Goal: Information Seeking & Learning: Learn about a topic

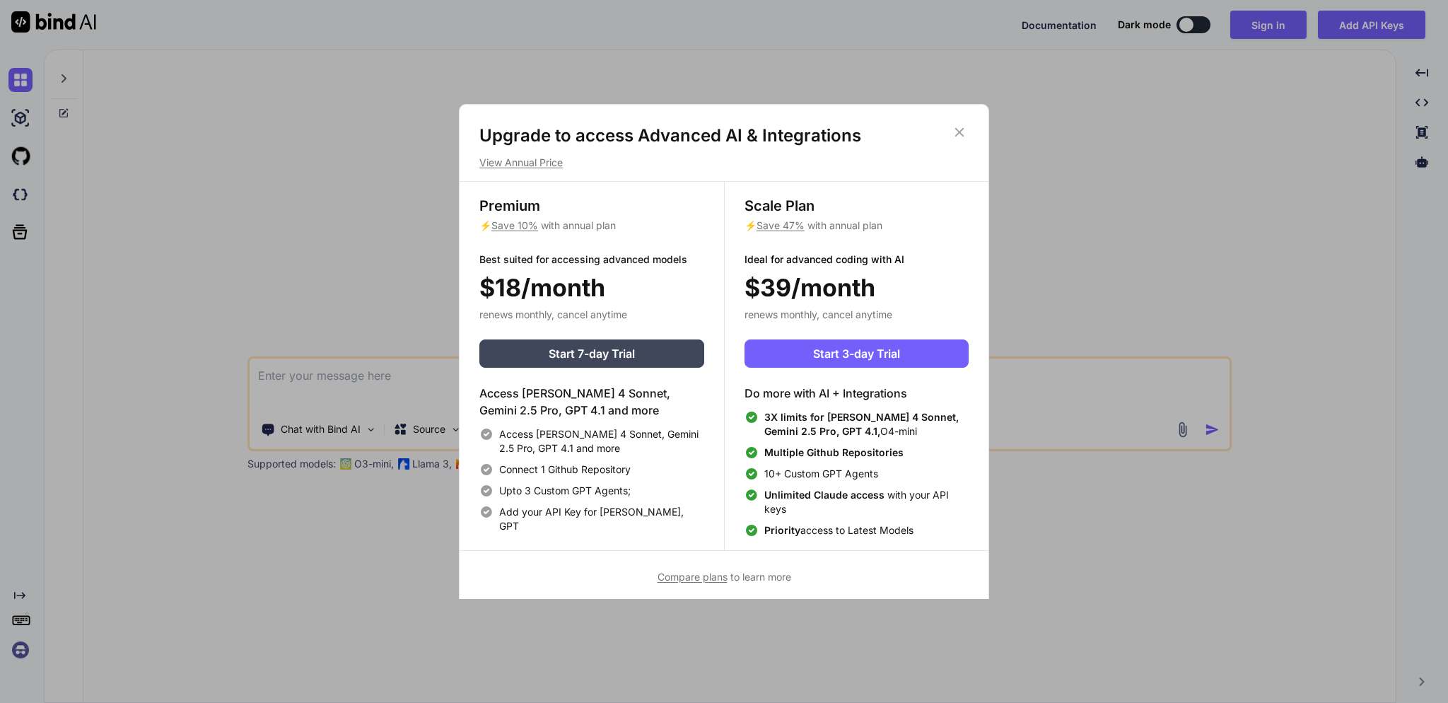
click at [536, 159] on p "View Annual Price" at bounding box center [723, 163] width 489 height 14
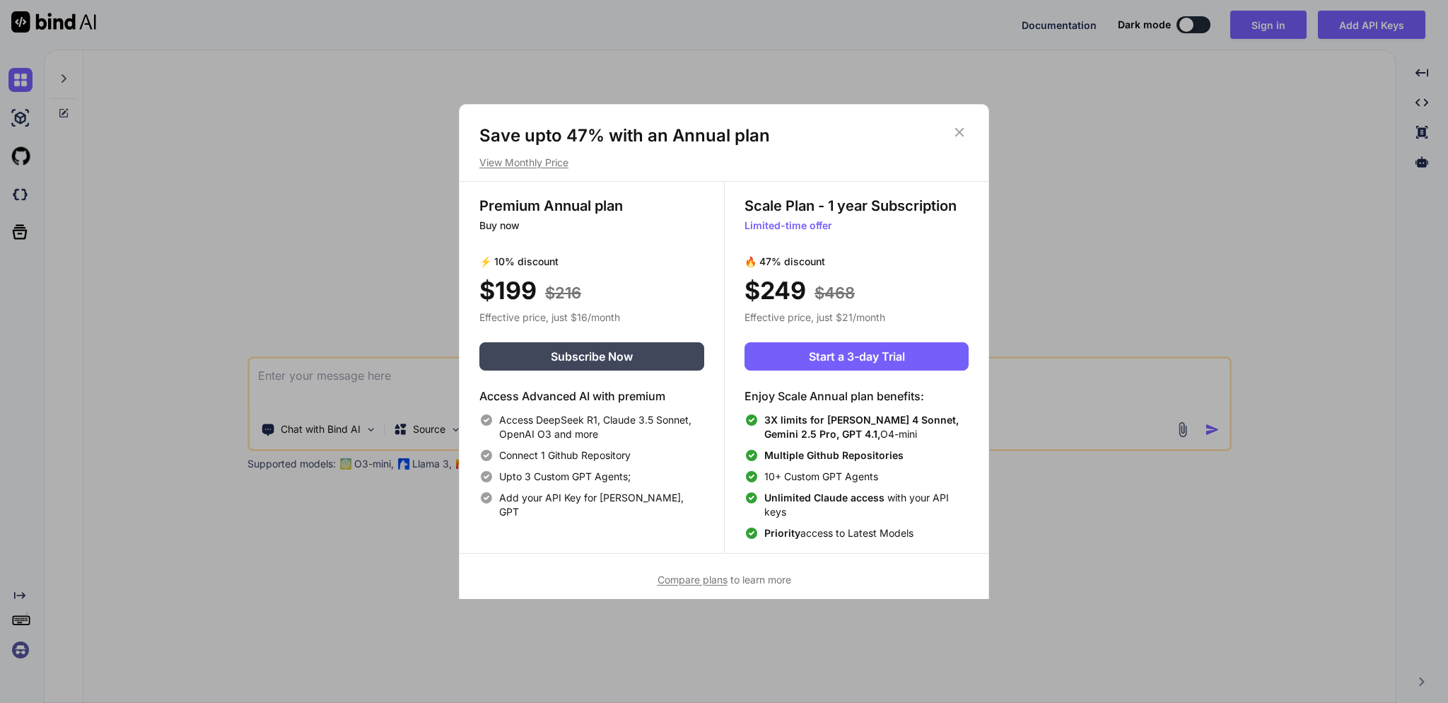
click at [537, 161] on p "View Monthly Price" at bounding box center [723, 163] width 489 height 14
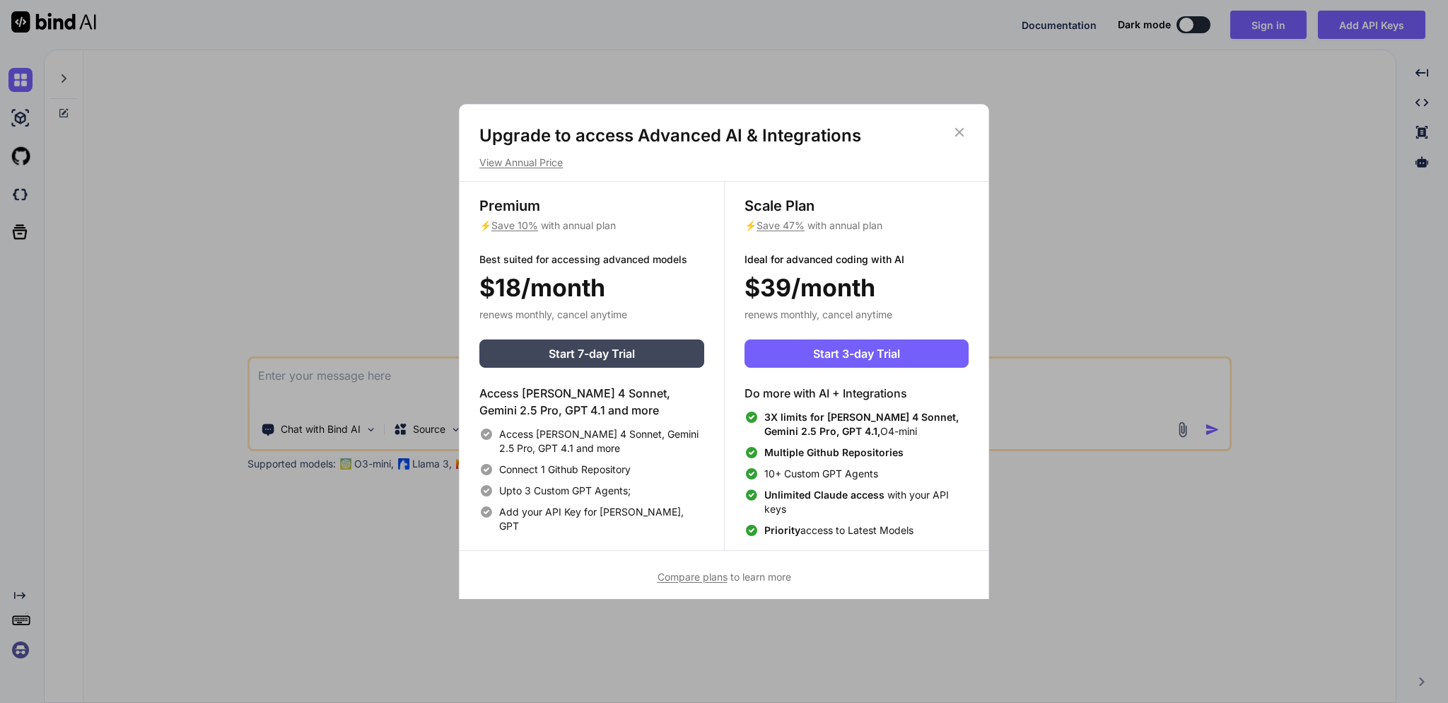
click at [537, 161] on p "View Annual Price" at bounding box center [723, 163] width 489 height 14
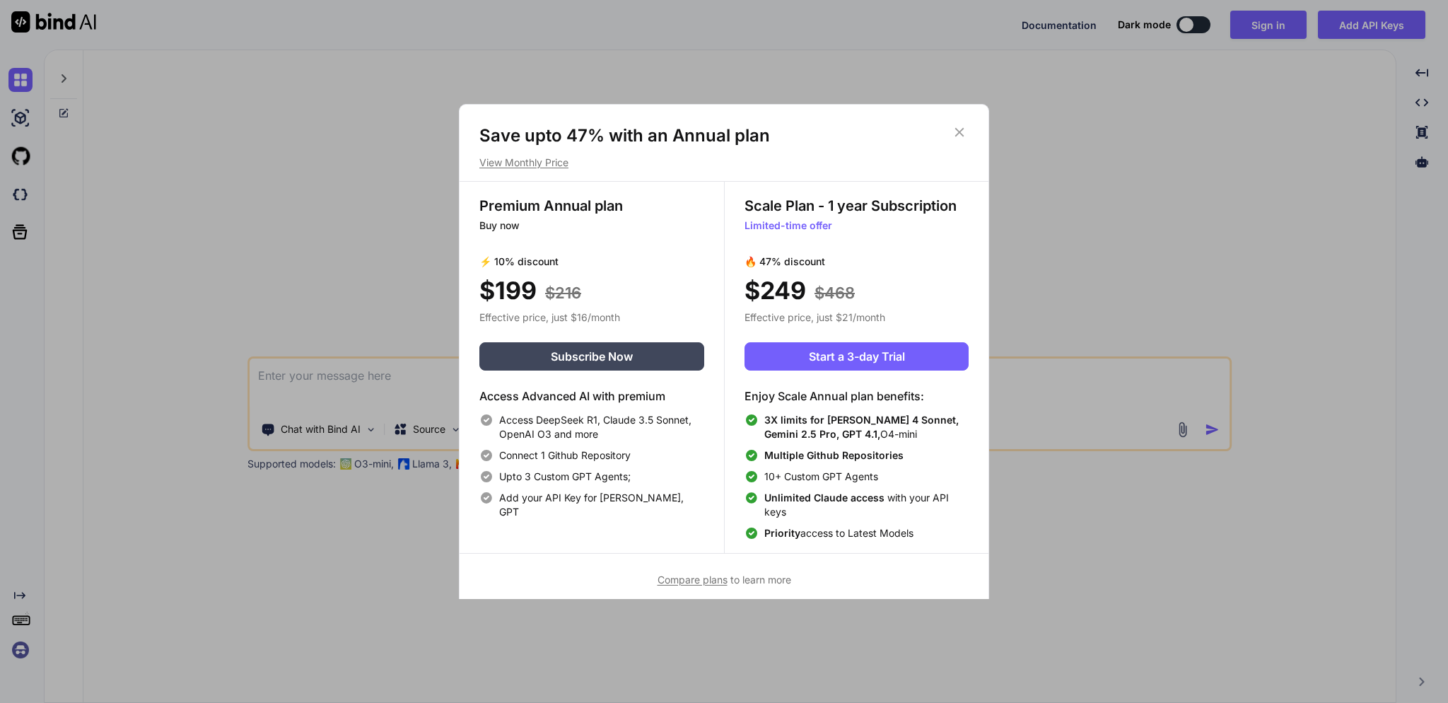
click at [537, 161] on p "View Monthly Price" at bounding box center [723, 163] width 489 height 14
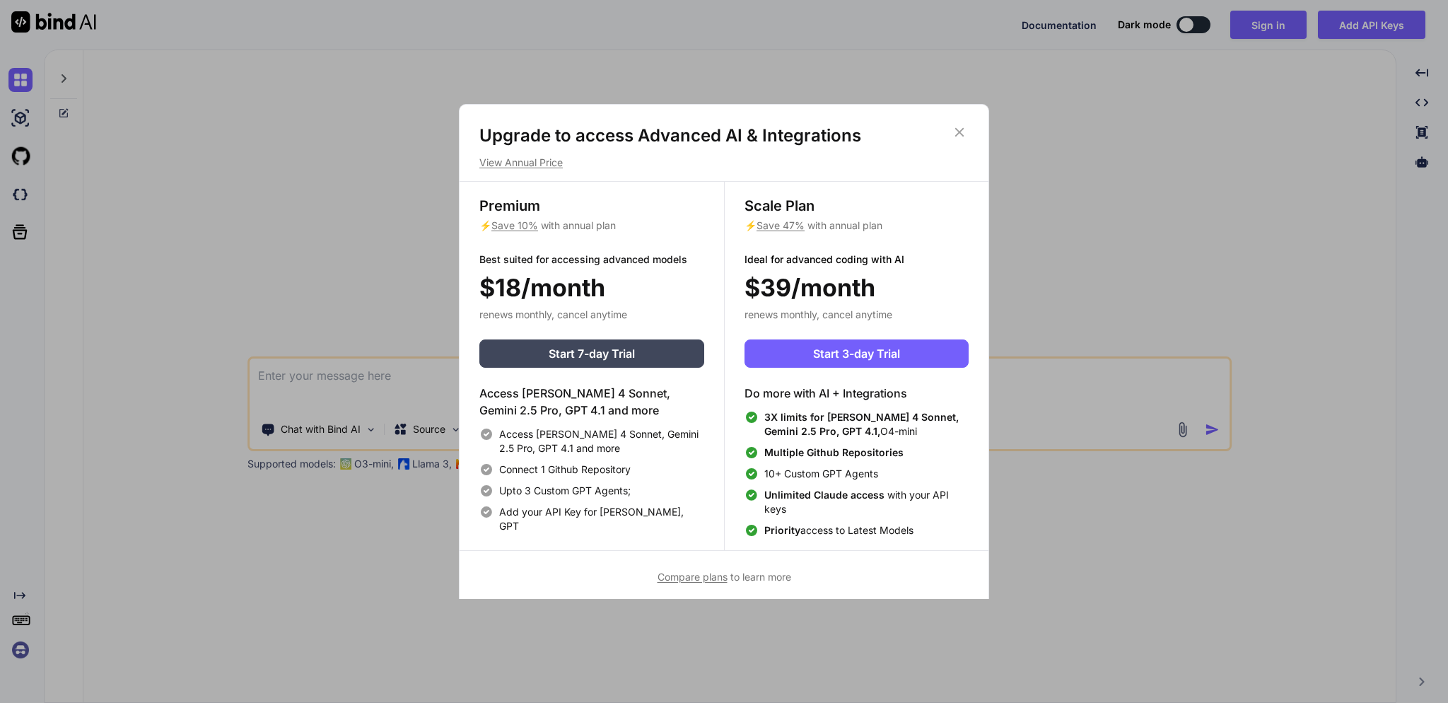
click at [958, 132] on icon at bounding box center [960, 132] width 16 height 16
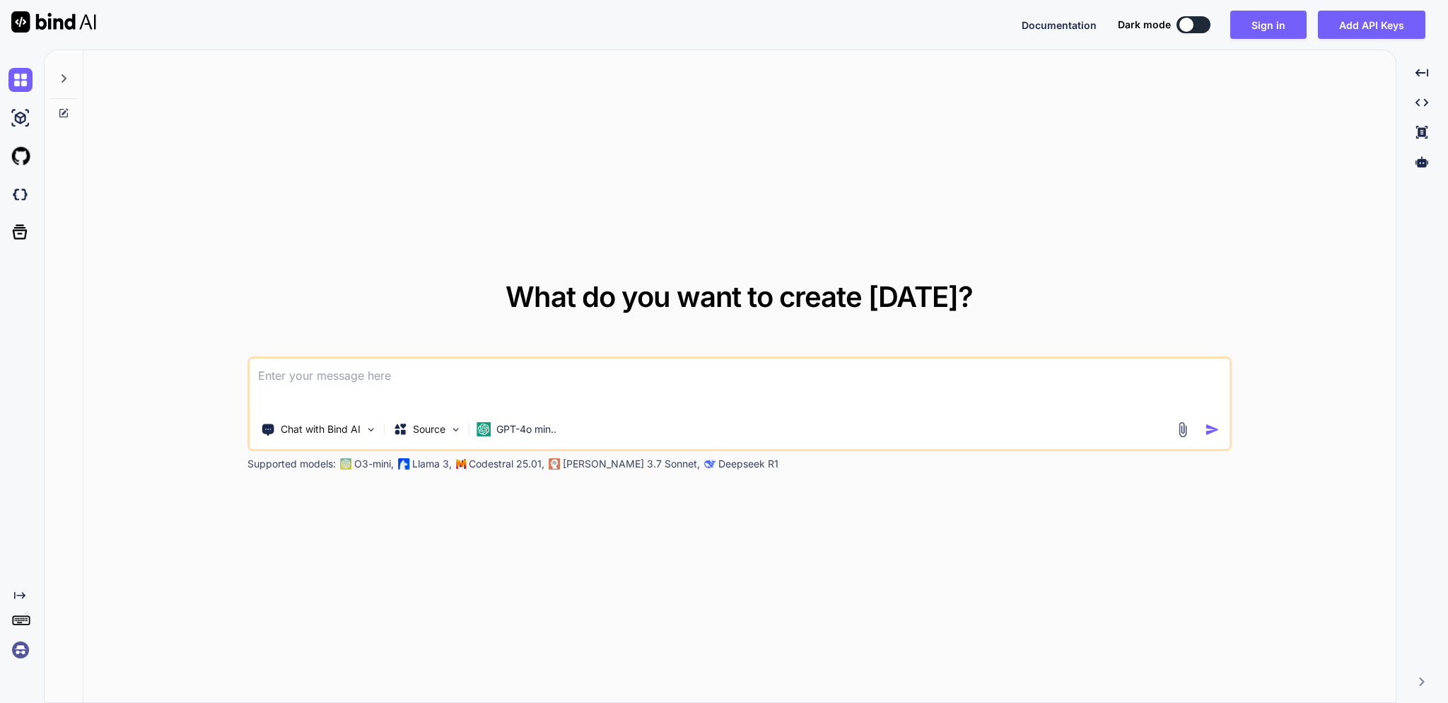
click at [1201, 28] on button at bounding box center [1194, 24] width 34 height 17
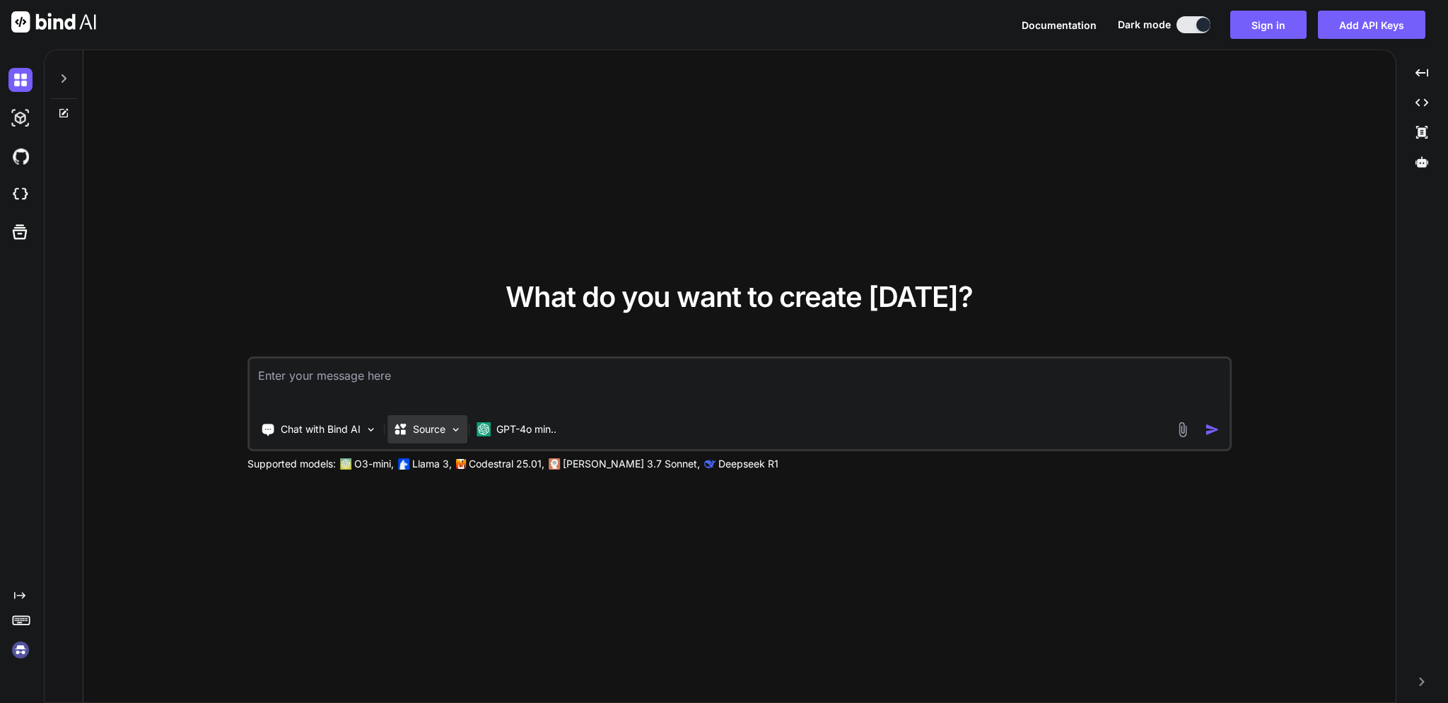
click at [443, 435] on p "Source" at bounding box center [429, 429] width 33 height 14
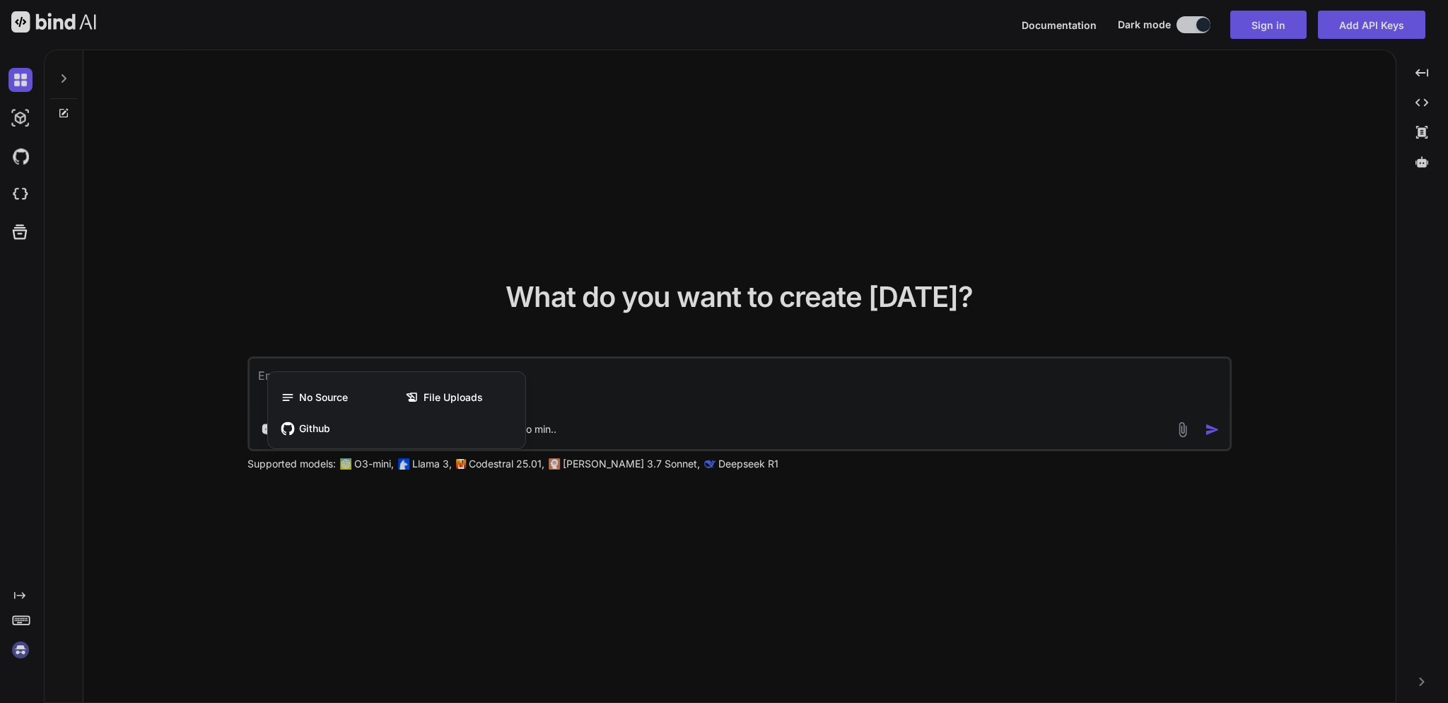
click at [895, 511] on div at bounding box center [724, 351] width 1448 height 703
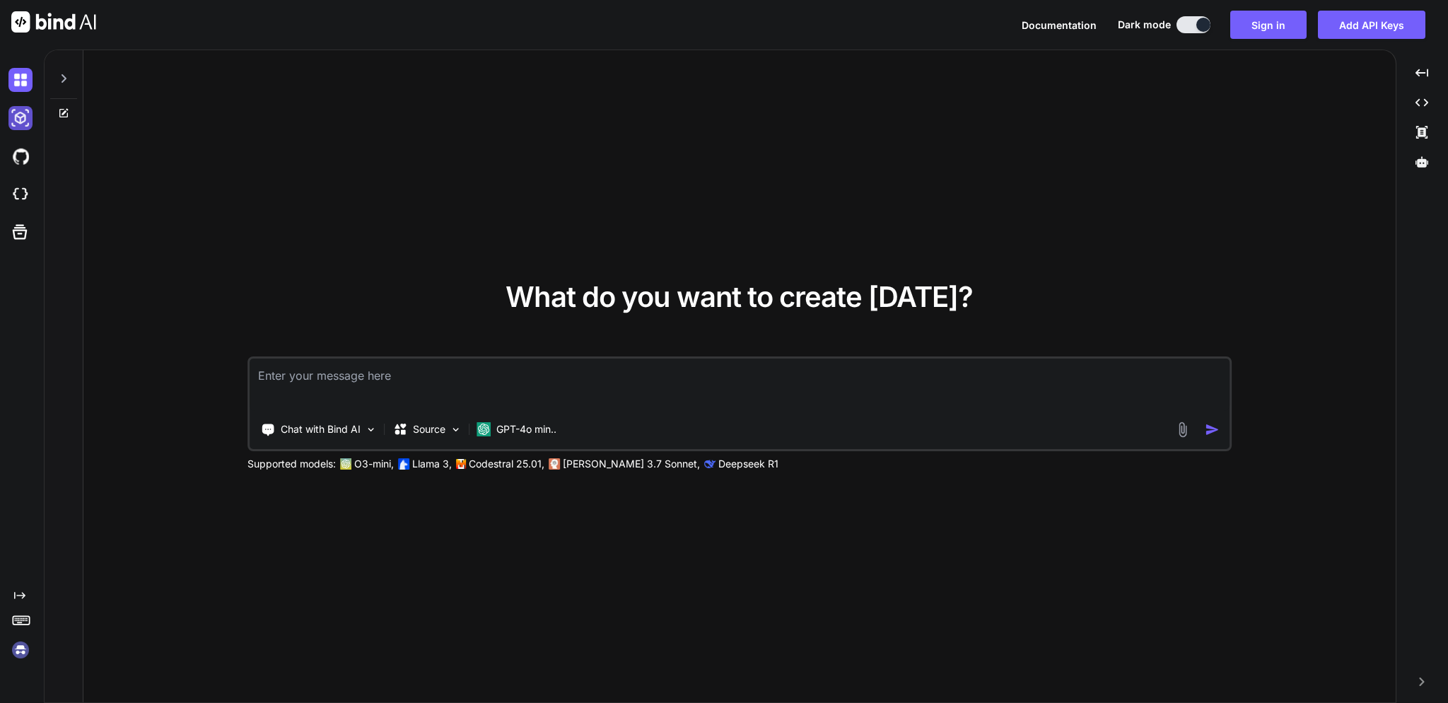
click at [28, 114] on img at bounding box center [20, 118] width 24 height 24
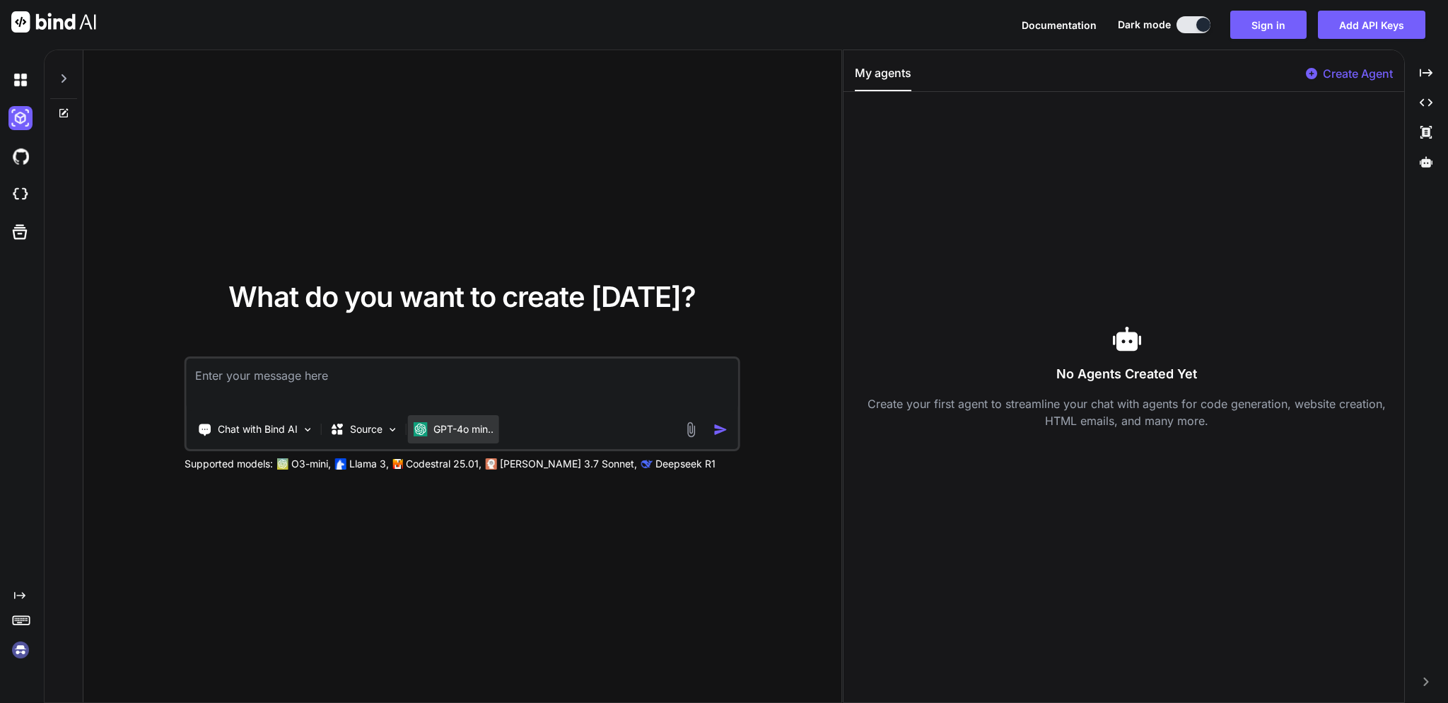
click at [491, 433] on p "GPT-4o min.." at bounding box center [463, 429] width 60 height 14
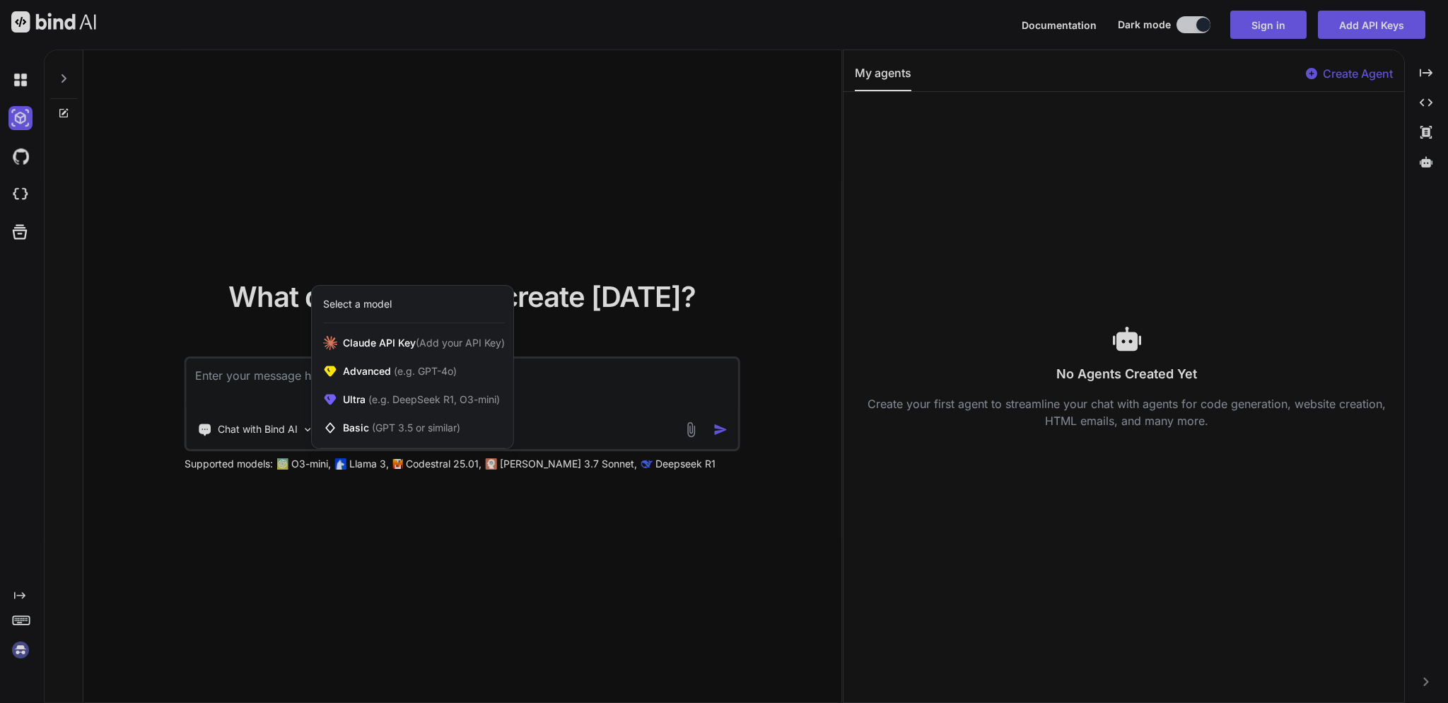
click at [503, 204] on div at bounding box center [724, 351] width 1448 height 703
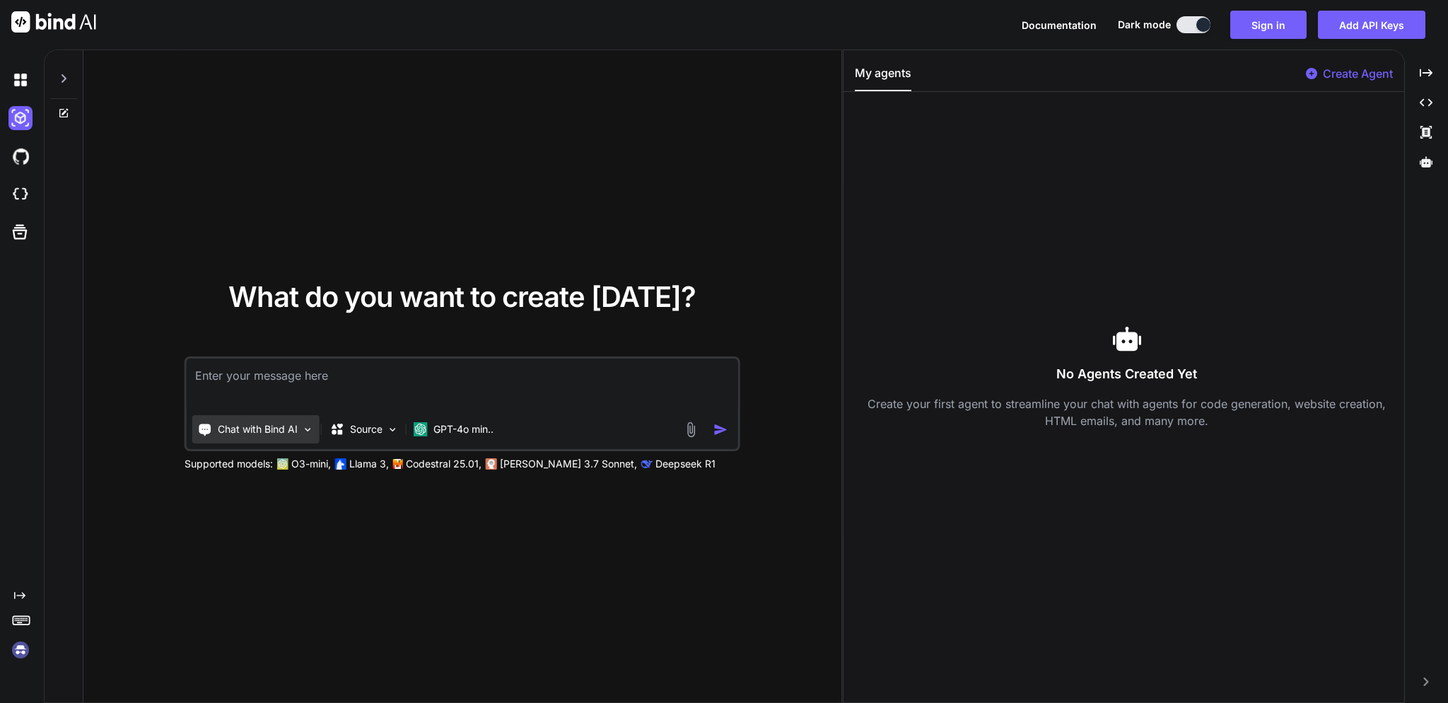
click at [298, 435] on div "Chat with Bind AI" at bounding box center [255, 429] width 127 height 28
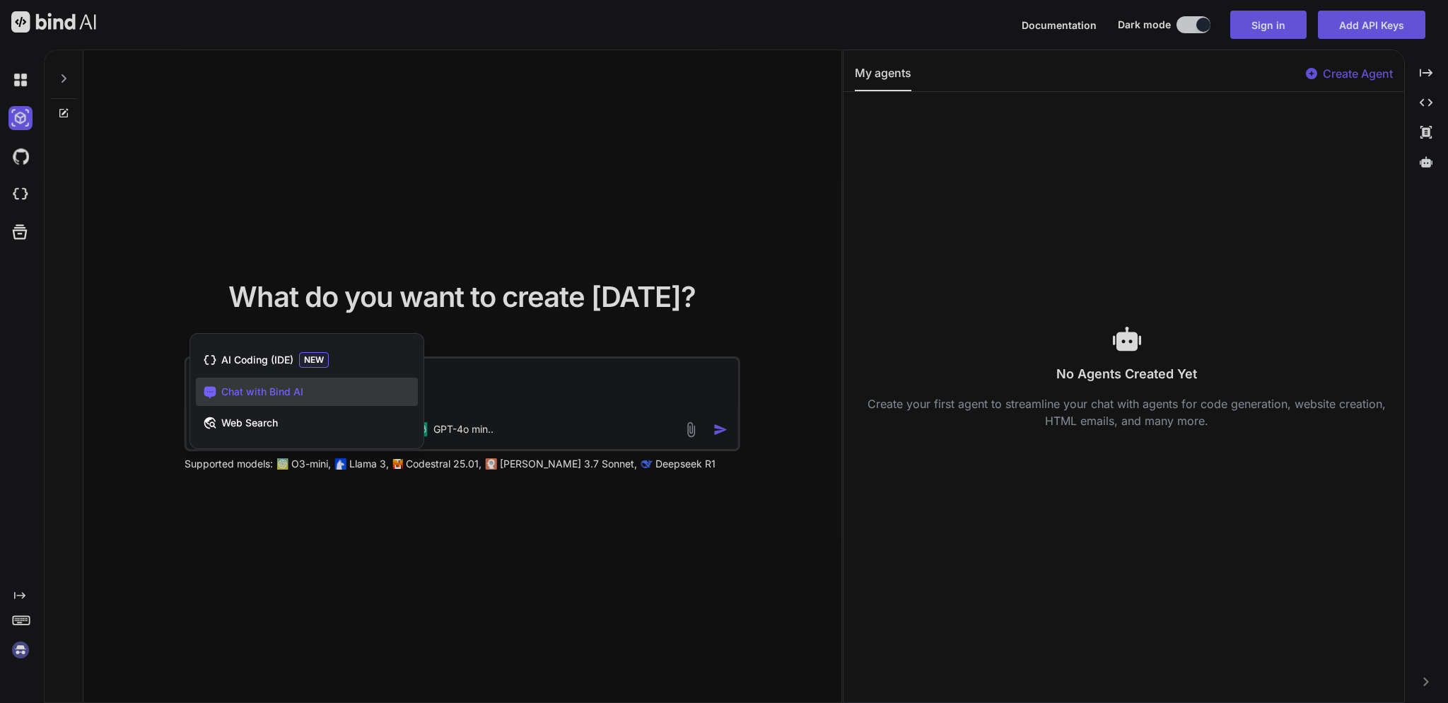
click at [153, 426] on div at bounding box center [724, 351] width 1448 height 703
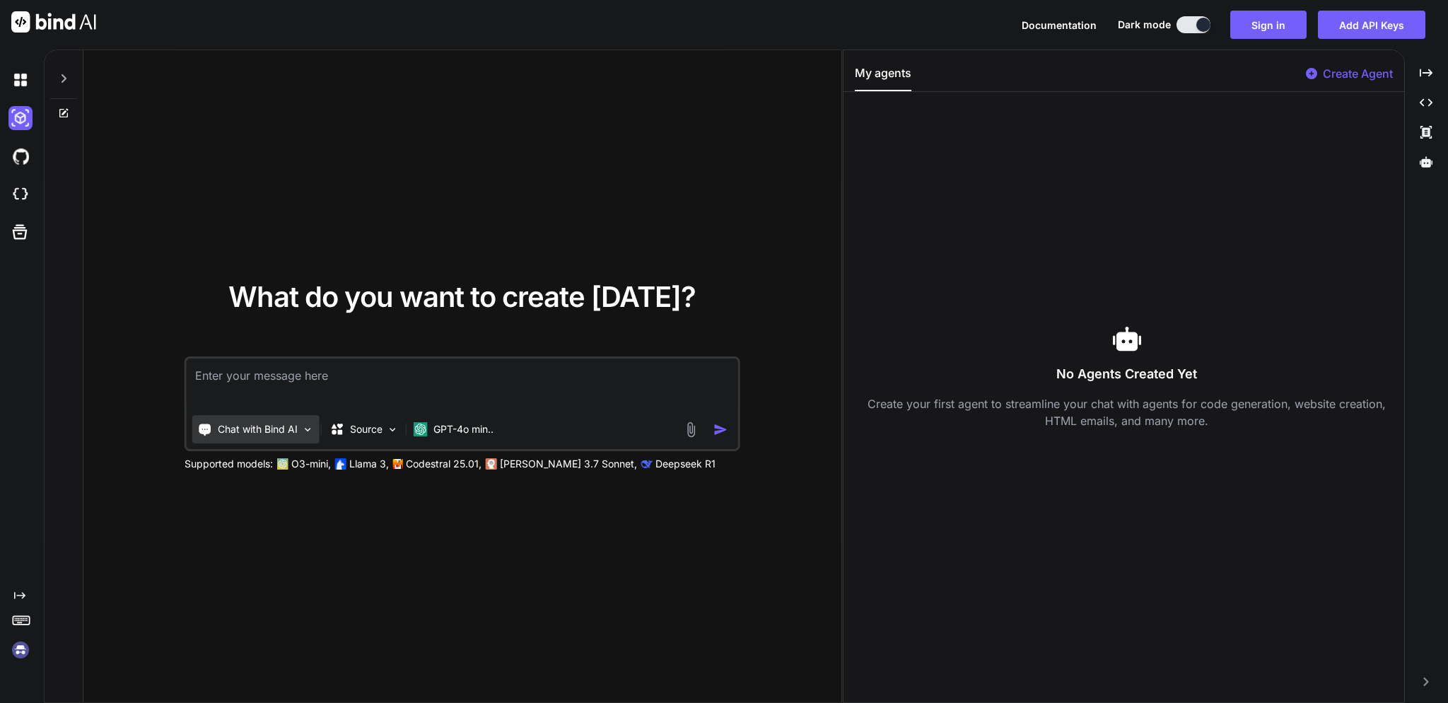
click at [296, 435] on p "Chat with Bind AI" at bounding box center [258, 429] width 80 height 14
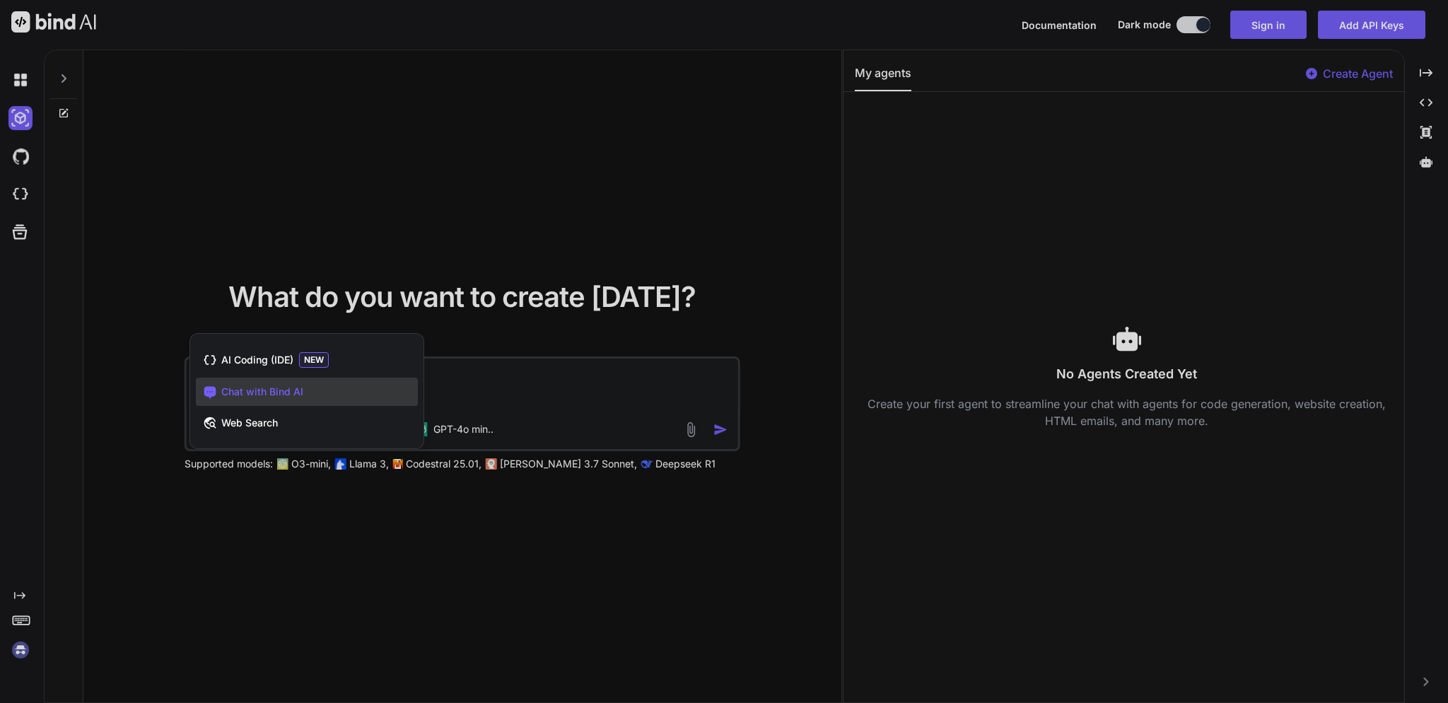
click at [156, 416] on div at bounding box center [724, 351] width 1448 height 703
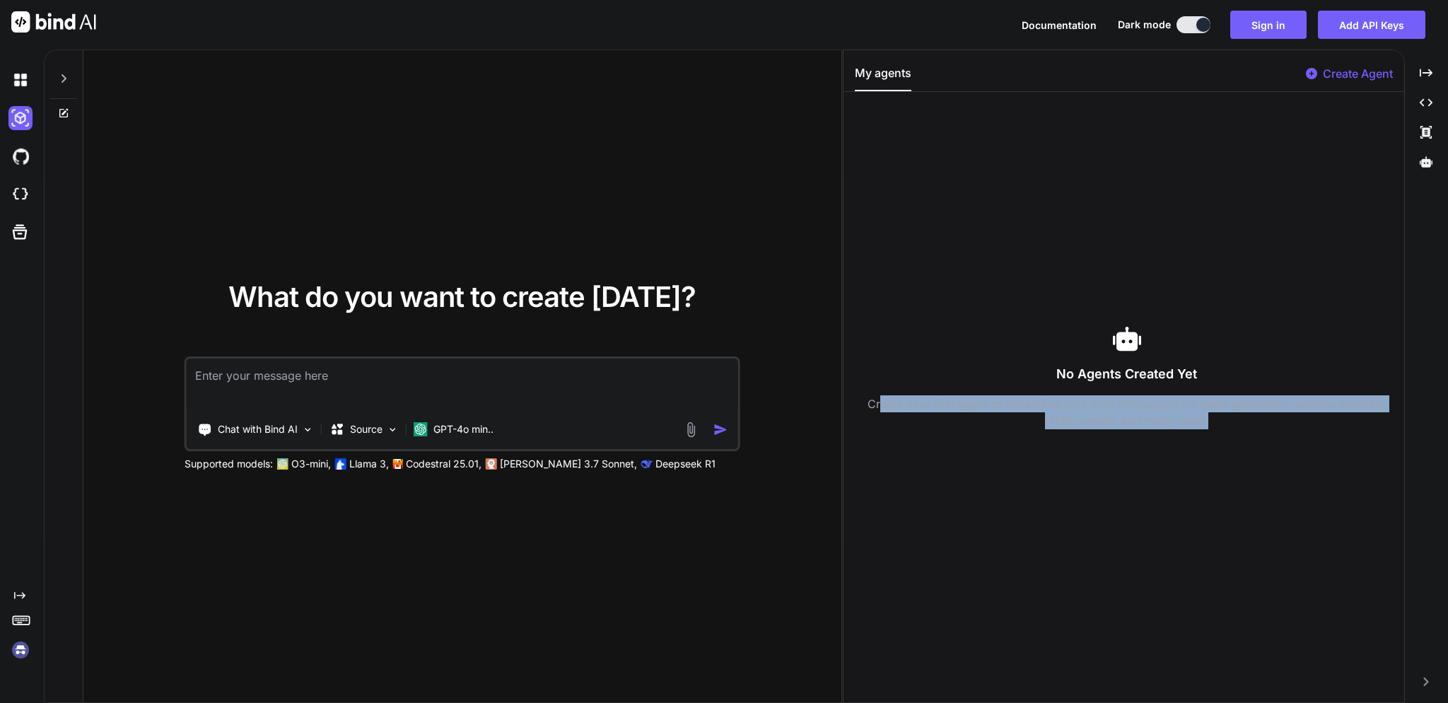
drag, startPoint x: 897, startPoint y: 403, endPoint x: 1264, endPoint y: 418, distance: 367.3
click at [1264, 418] on p "Create your first agent to streamline your chat with agents for code generation…" at bounding box center [1126, 412] width 543 height 34
drag, startPoint x: 1217, startPoint y: 422, endPoint x: 880, endPoint y: 400, distance: 338.0
click at [880, 400] on p "Create your first agent to streamline your chat with agents for code generation…" at bounding box center [1126, 412] width 543 height 34
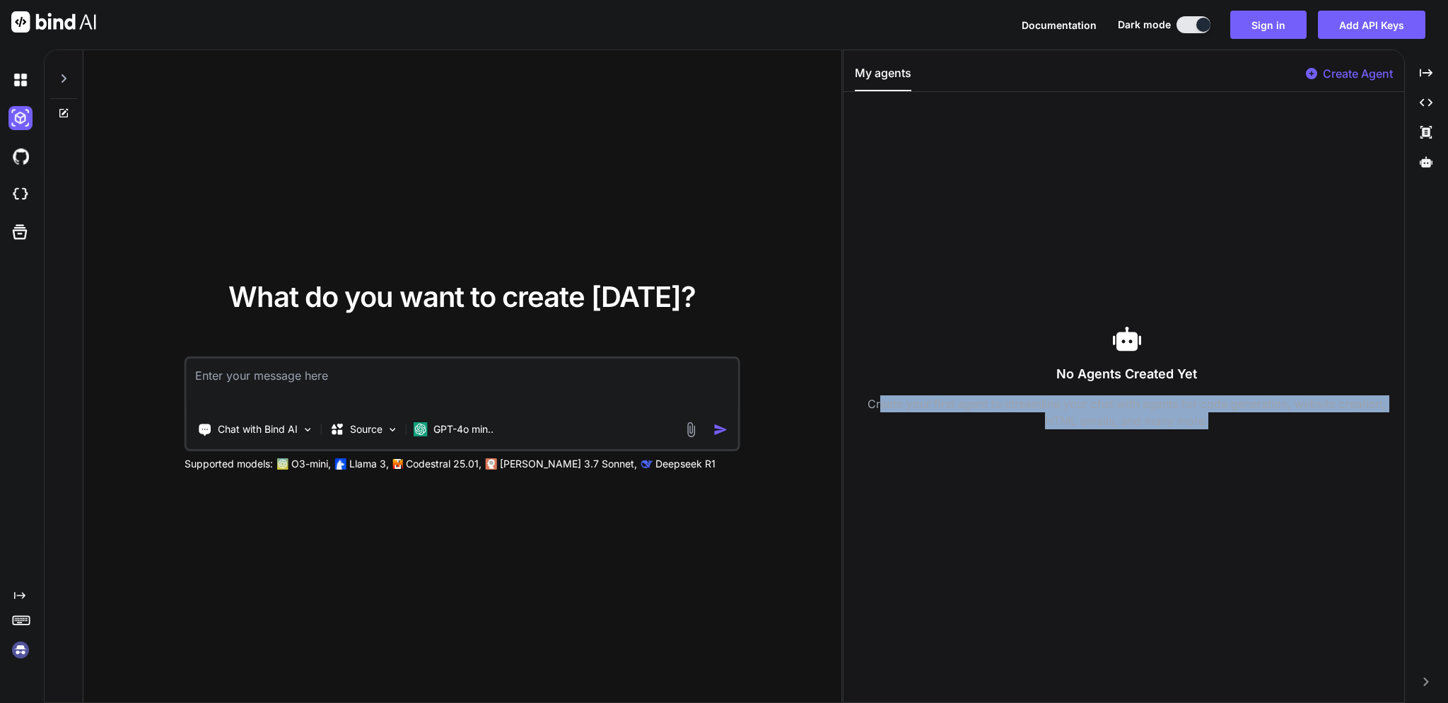
click at [880, 399] on p "Create your first agent to streamline your chat with agents for code generation…" at bounding box center [1126, 412] width 543 height 34
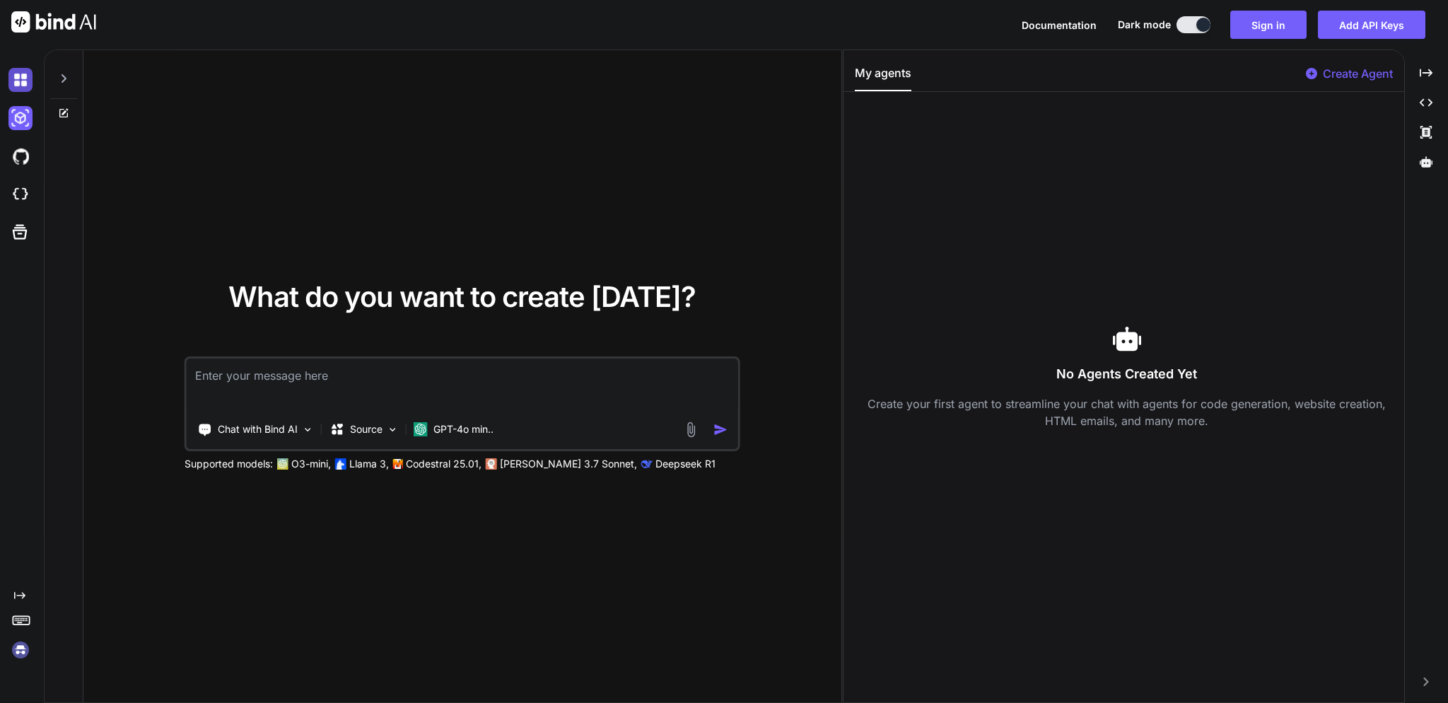
click at [28, 78] on img at bounding box center [20, 80] width 24 height 24
click at [71, 80] on div at bounding box center [63, 74] width 27 height 49
type textarea "x"
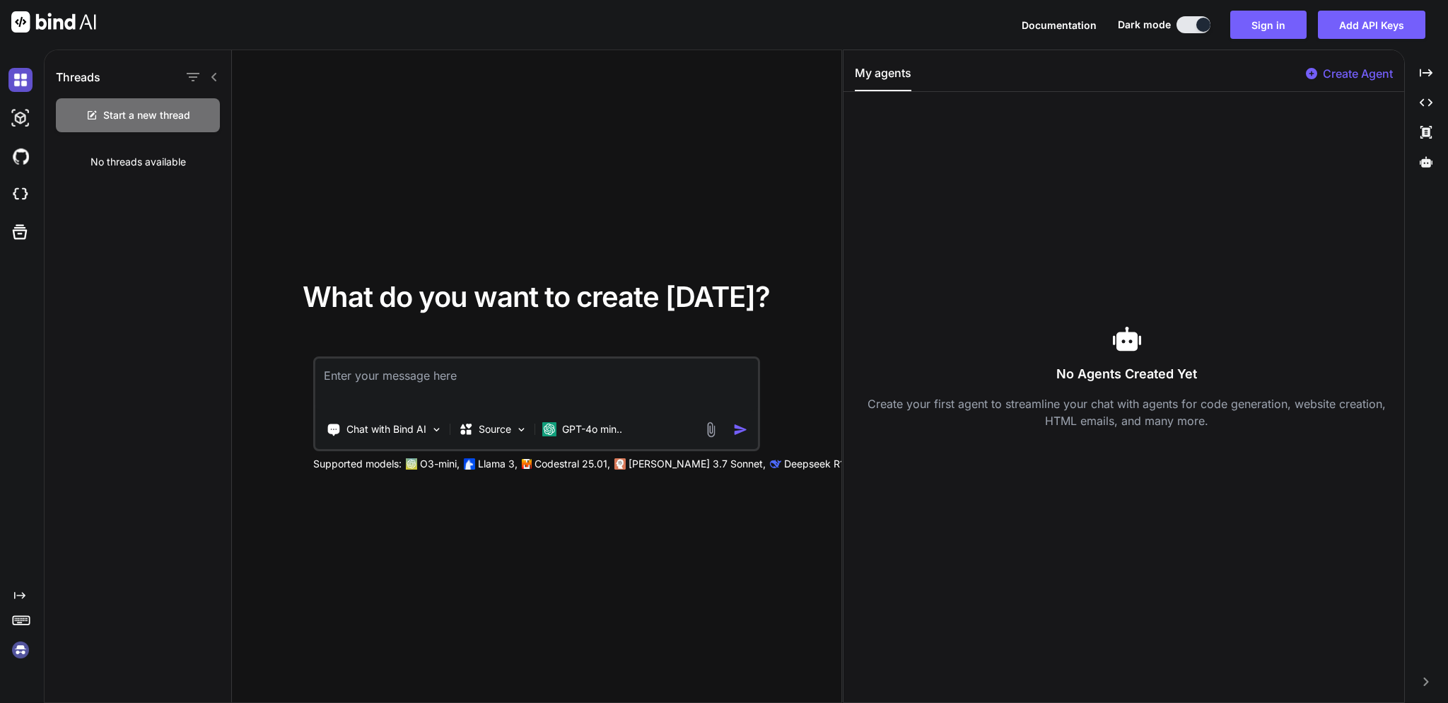
click at [17, 77] on img at bounding box center [20, 80] width 24 height 24
click at [20, 648] on img at bounding box center [20, 650] width 24 height 24
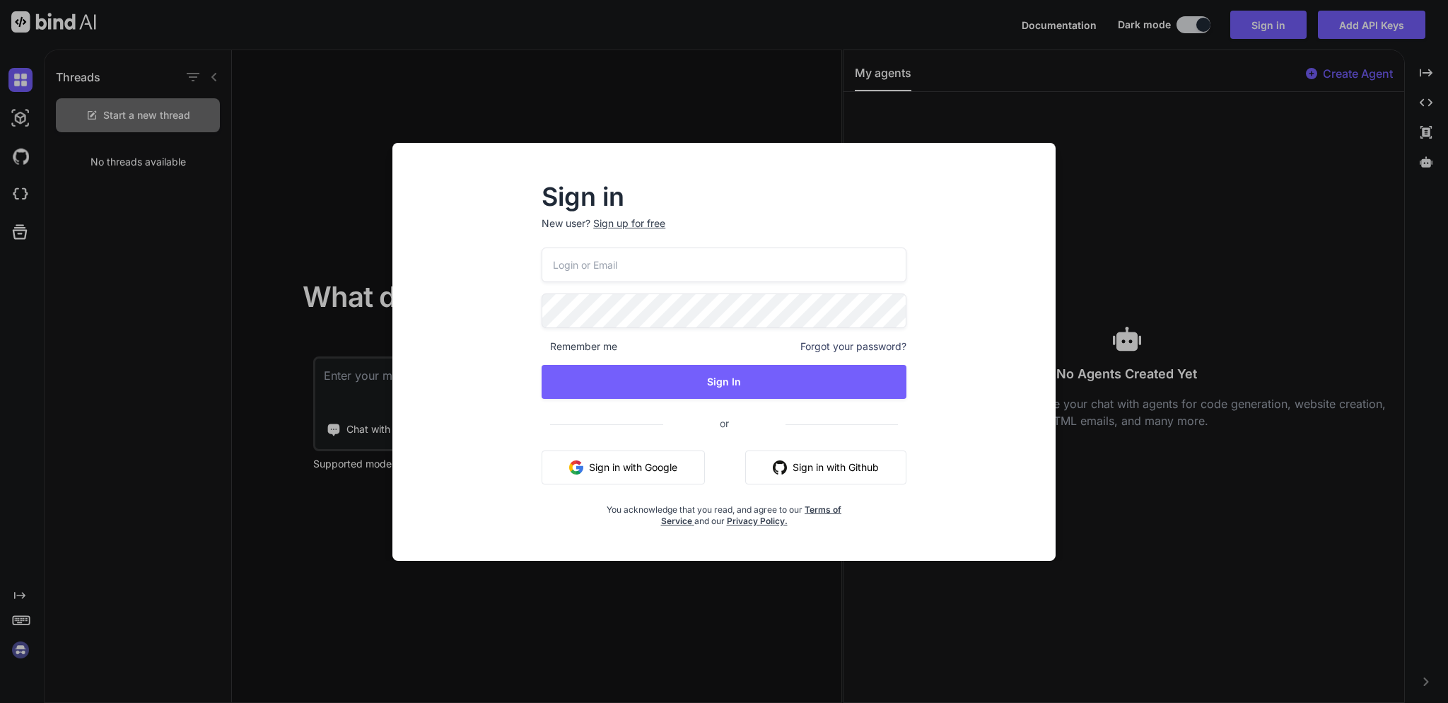
click at [843, 96] on div "Sign in New user? Sign up for free Remember me Forgot your password? Sign In or…" at bounding box center [724, 351] width 1448 height 703
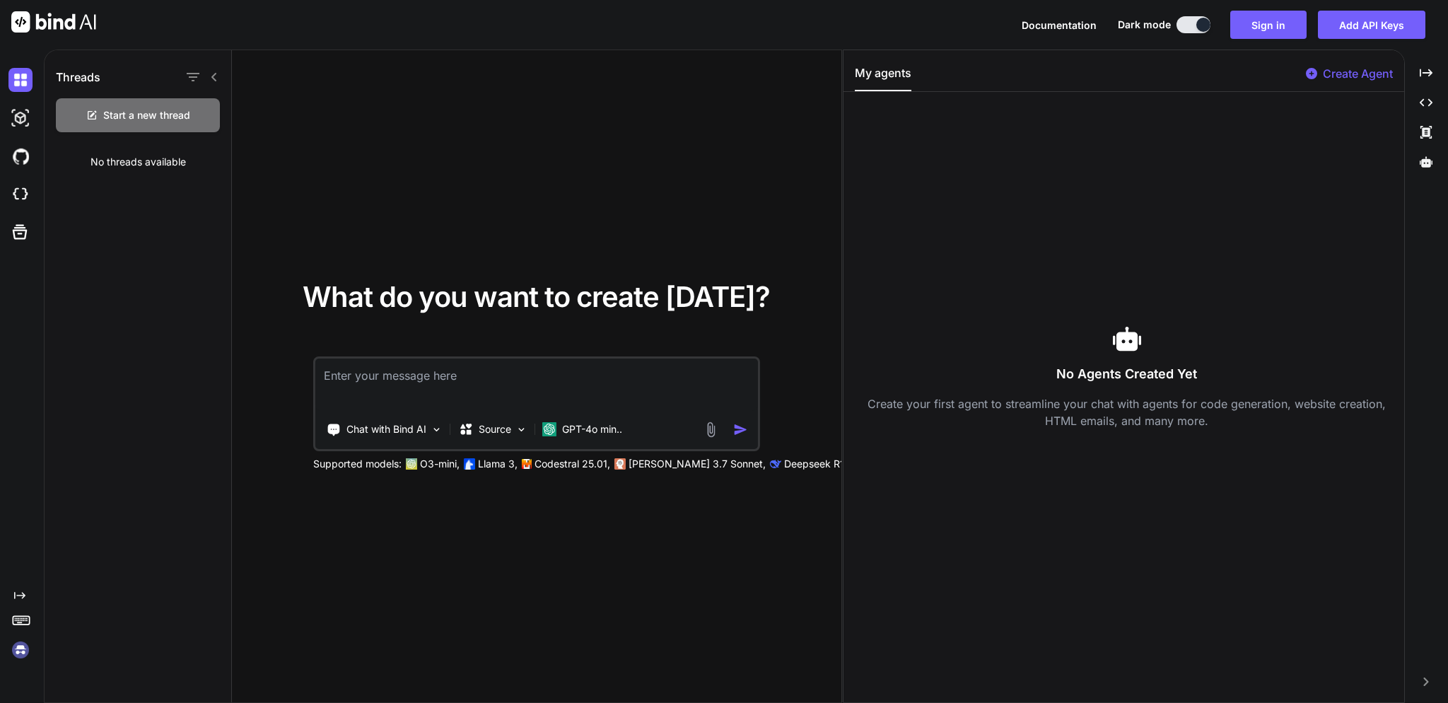
click at [1065, 26] on span "Documentation" at bounding box center [1059, 25] width 75 height 12
